Goal: Contribute content: Contribute content

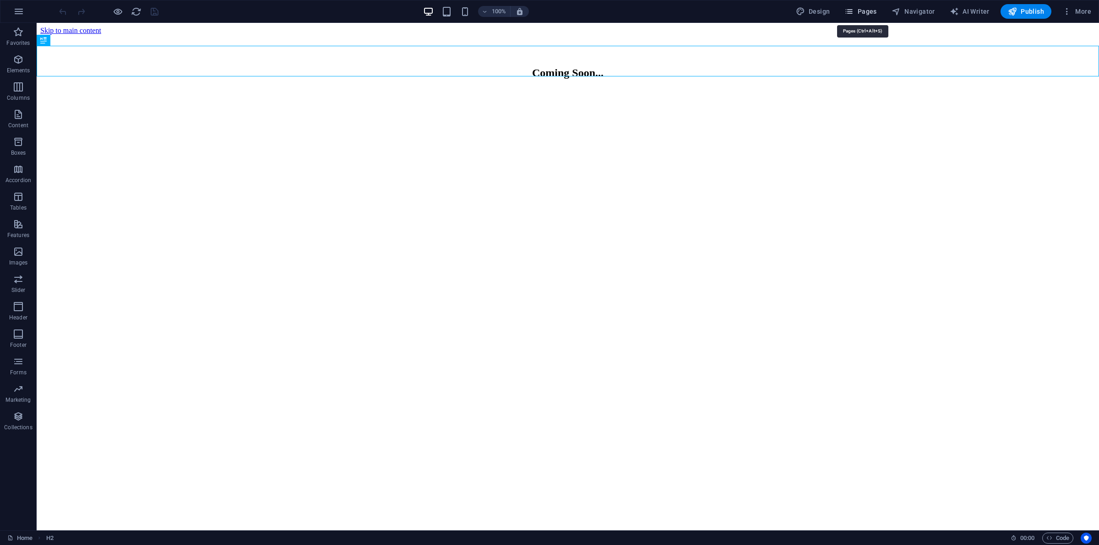
click at [845, 10] on button "Pages" at bounding box center [860, 11] width 39 height 15
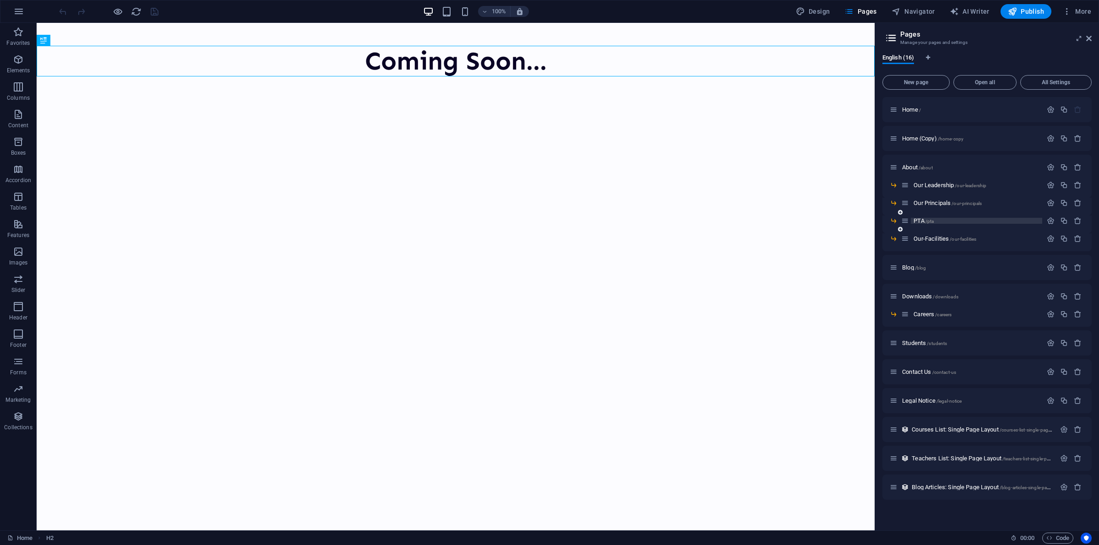
click at [925, 221] on span "PTA /pta" at bounding box center [923, 220] width 20 height 7
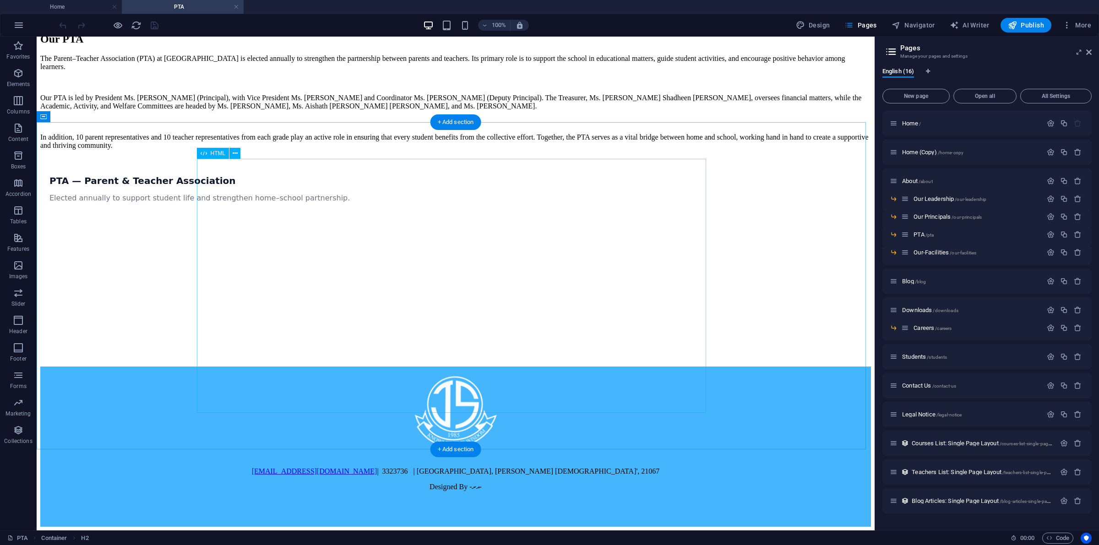
scroll to position [229, 0]
click at [217, 367] on div "PTA — Parent & Teacher Association Elected annually to support student life and…" at bounding box center [455, 262] width 831 height 210
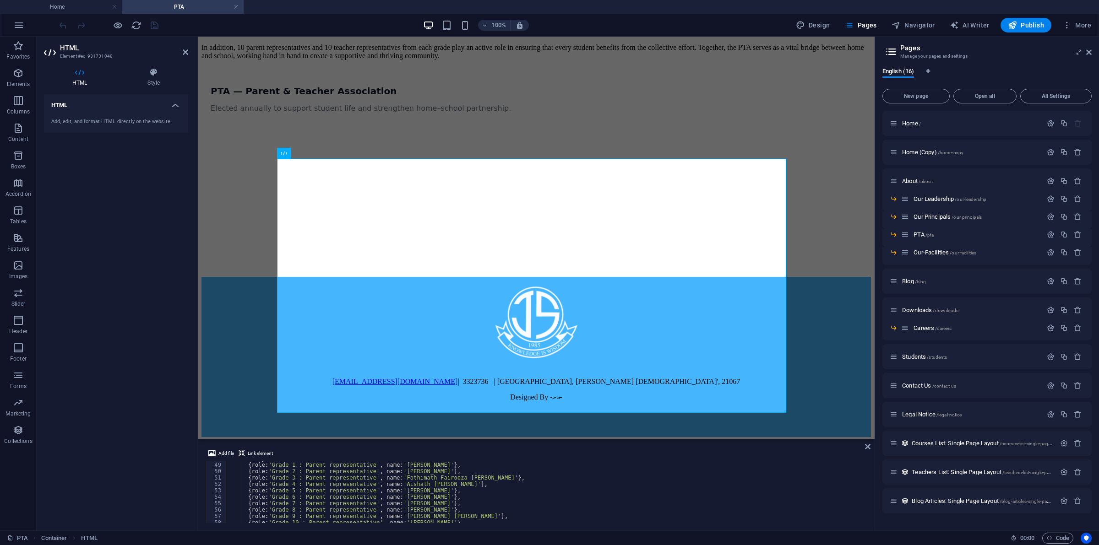
scroll to position [307, 0]
click at [429, 516] on div "const parents = [ { role : 'Grade 1 : Parent representative' , name : '[PERSON_…" at bounding box center [545, 493] width 639 height 75
type textarea "{role:'Grade 9 : Parent representative', name:'[PERSON_NAME]'},"
click at [1025, 23] on span "Publish" at bounding box center [1026, 25] width 36 height 9
